Goal: Information Seeking & Learning: Learn about a topic

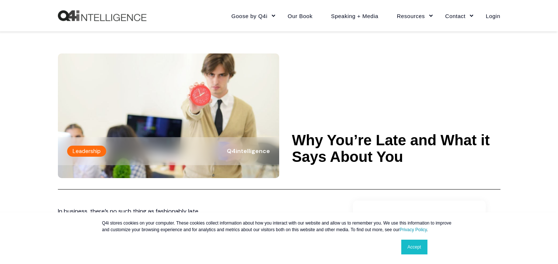
scroll to position [74, 0]
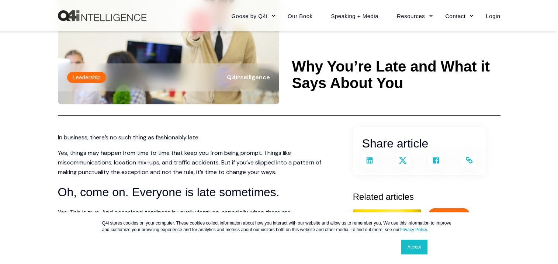
click at [417, 247] on link "Accept" at bounding box center [415, 247] width 26 height 15
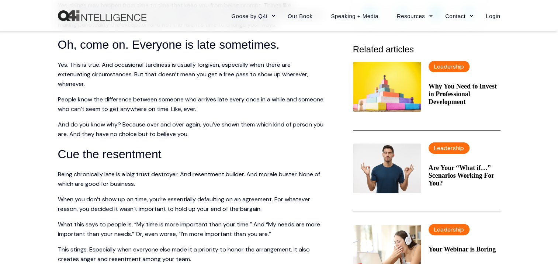
scroll to position [258, 0]
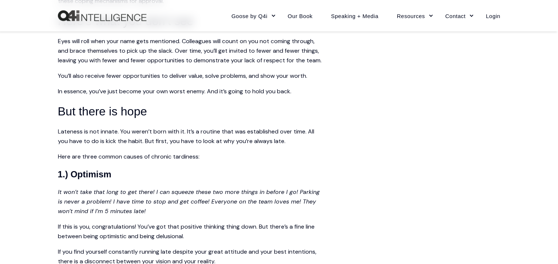
scroll to position [474, 0]
